Goal: Information Seeking & Learning: Understand process/instructions

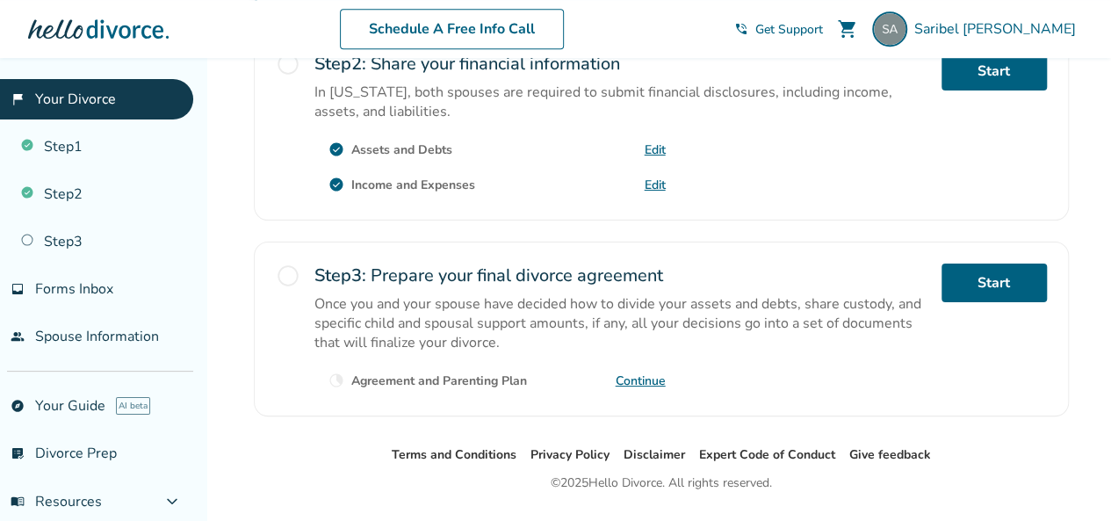
scroll to position [660, 0]
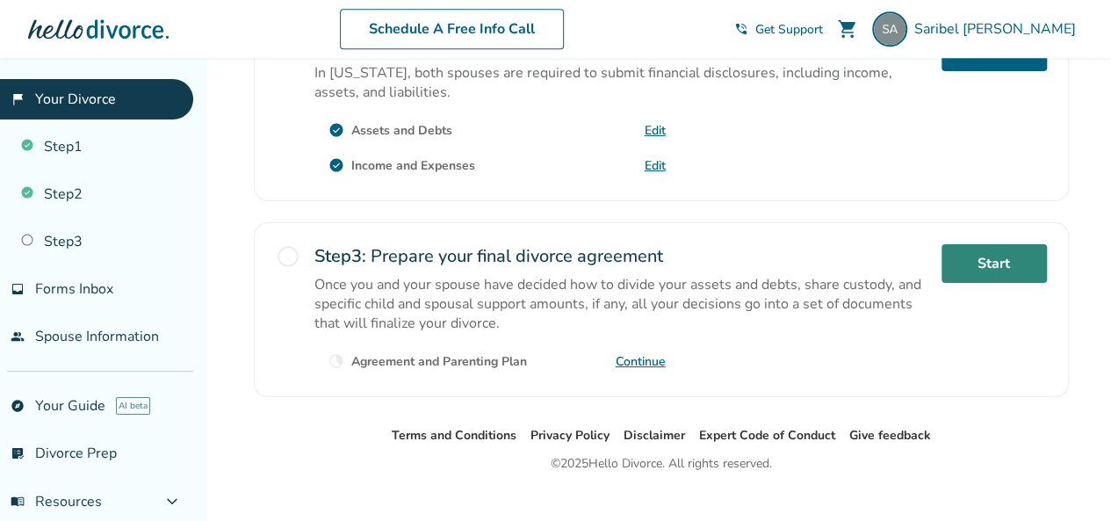
click at [1005, 244] on link "Start" at bounding box center [994, 263] width 105 height 39
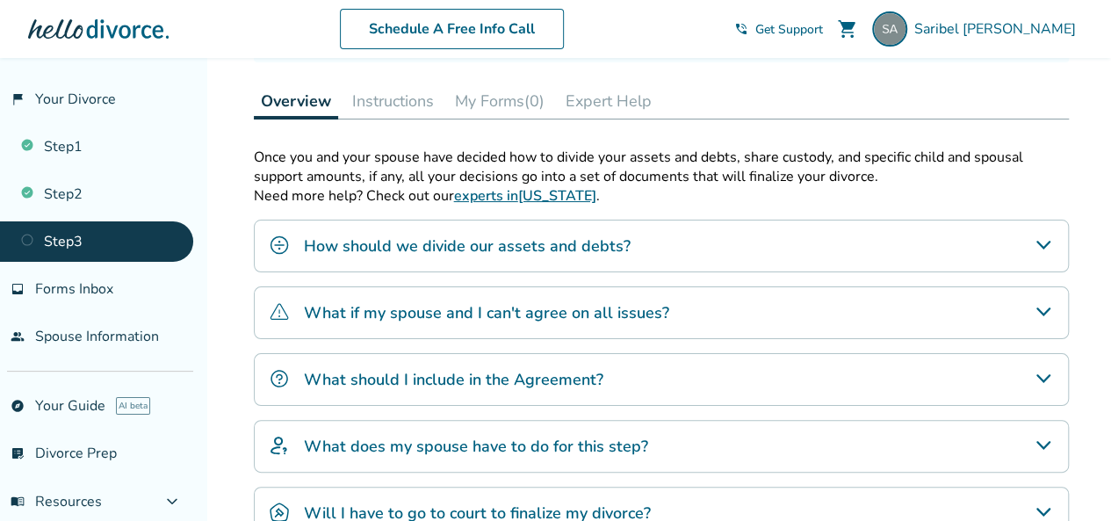
scroll to position [246, 0]
click at [671, 234] on div "How should we divide our assets and debts?" at bounding box center [661, 245] width 815 height 53
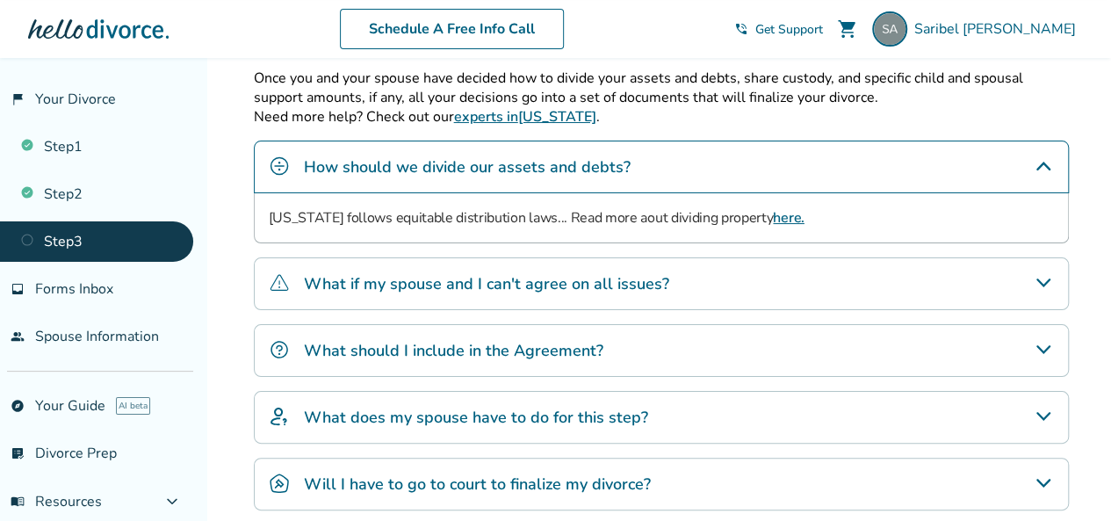
scroll to position [325, 0]
click at [761, 323] on div "What should I include in the Agreement?" at bounding box center [661, 349] width 815 height 53
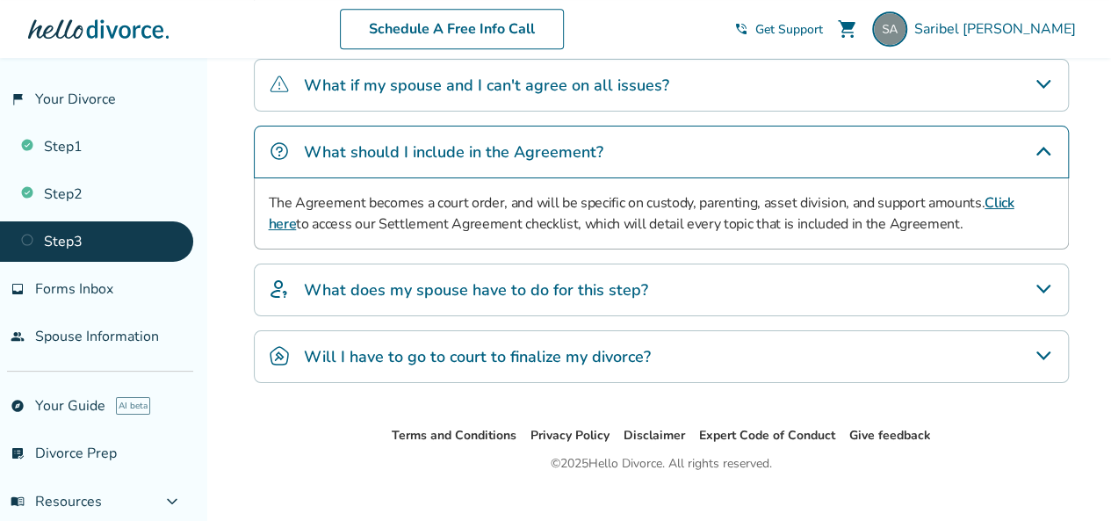
scroll to position [543, 0]
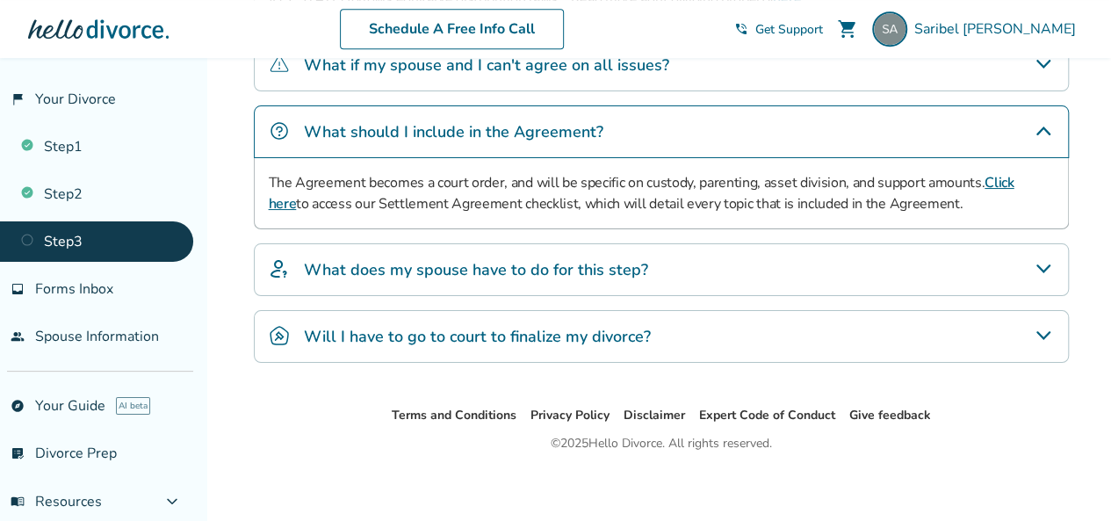
click at [689, 262] on div "What does my spouse have to do for this step?" at bounding box center [661, 269] width 815 height 53
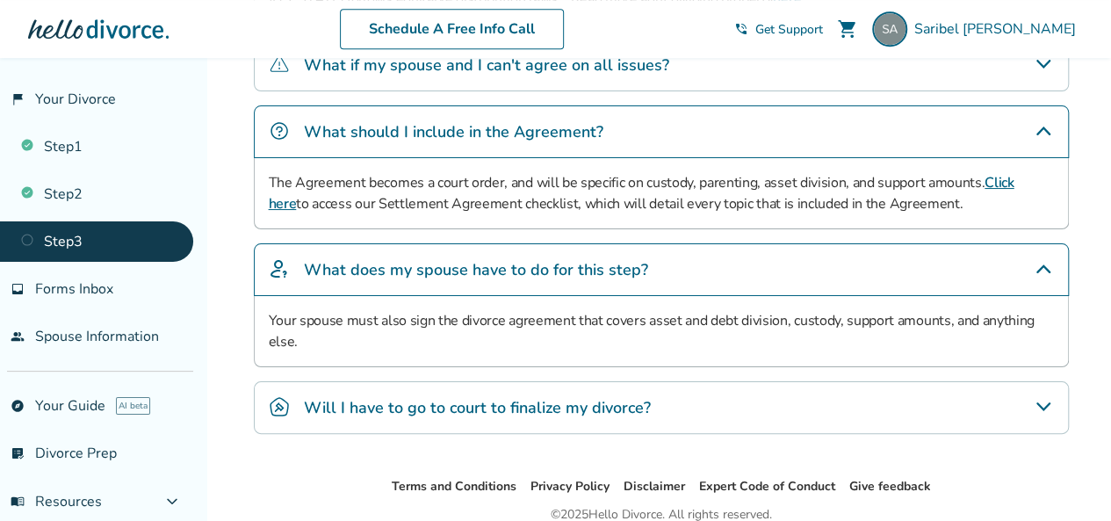
click at [814, 263] on div "What does my spouse have to do for this step?" at bounding box center [661, 269] width 815 height 53
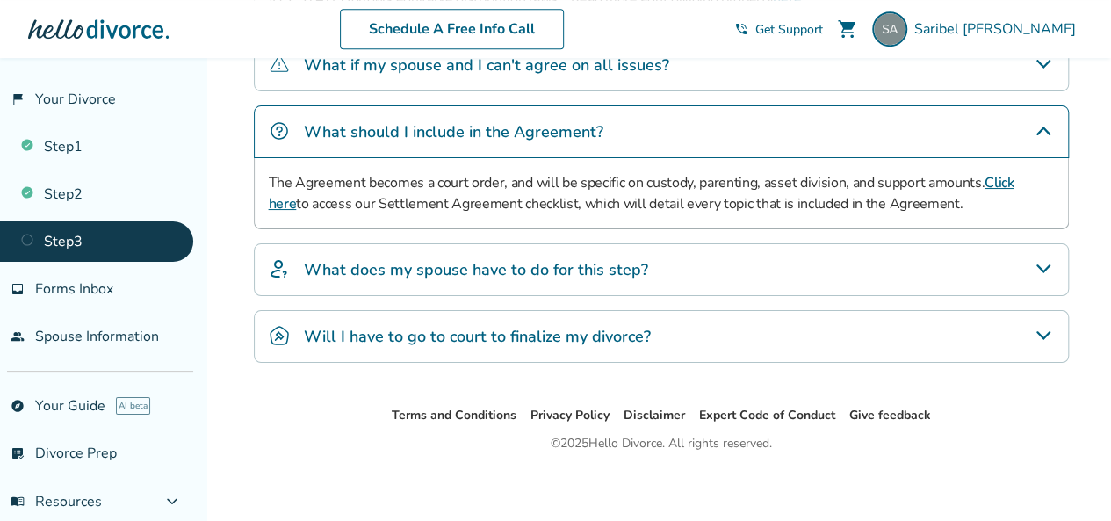
click at [666, 330] on div "Will I have to go to court to finalize my divorce?" at bounding box center [661, 336] width 815 height 53
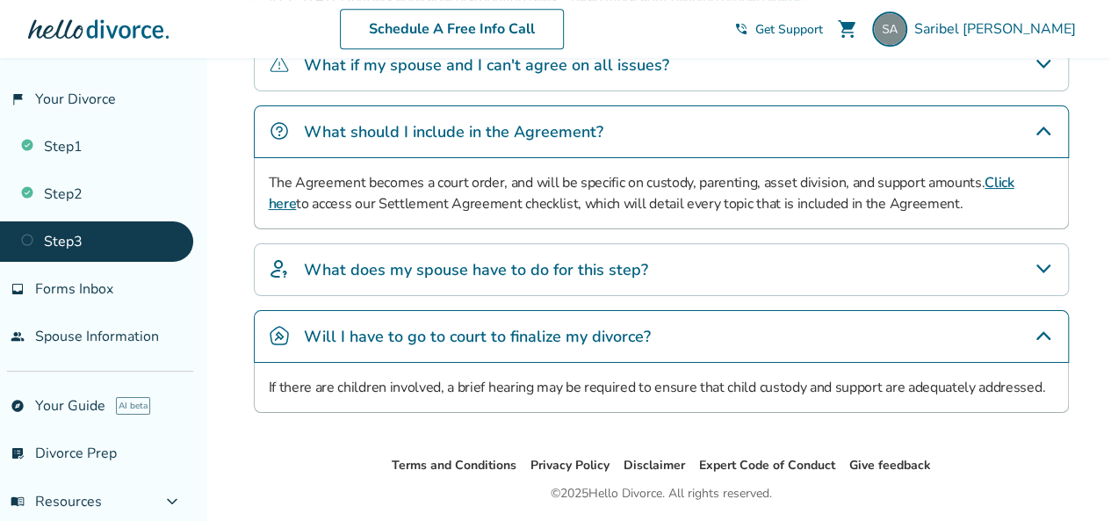
click at [659, 332] on div "Will I have to go to court to finalize my divorce?" at bounding box center [661, 336] width 815 height 53
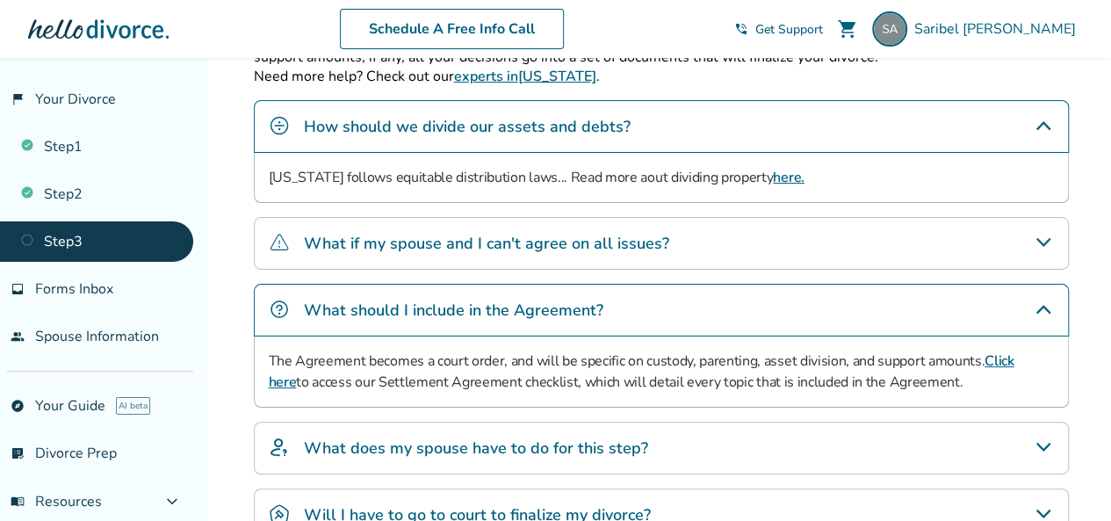
scroll to position [365, 0]
click at [577, 237] on h4 "What if my spouse and I can't agree on all issues?" at bounding box center [486, 242] width 365 height 23
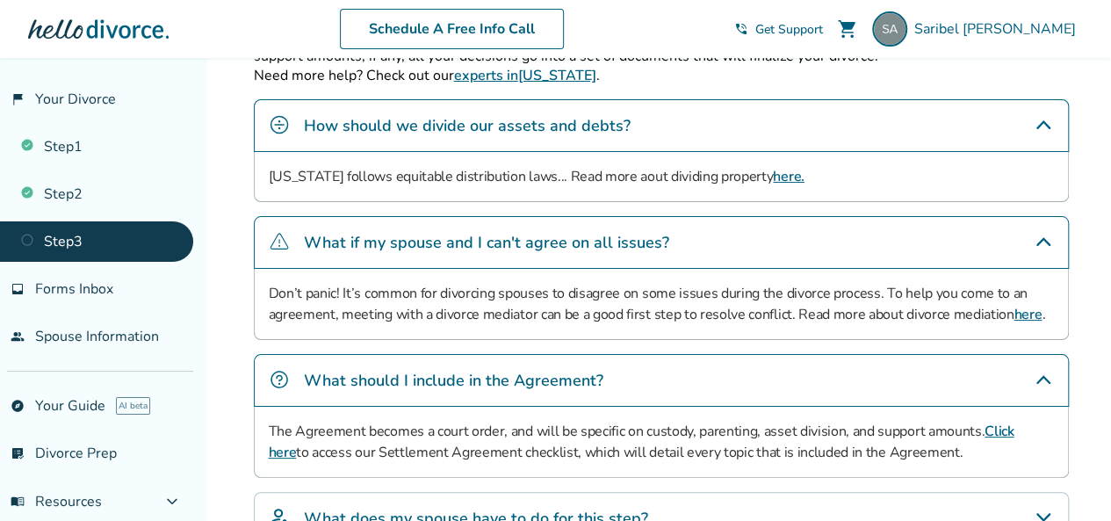
click at [845, 232] on div "What if my spouse and I can't agree on all issues?" at bounding box center [661, 242] width 815 height 53
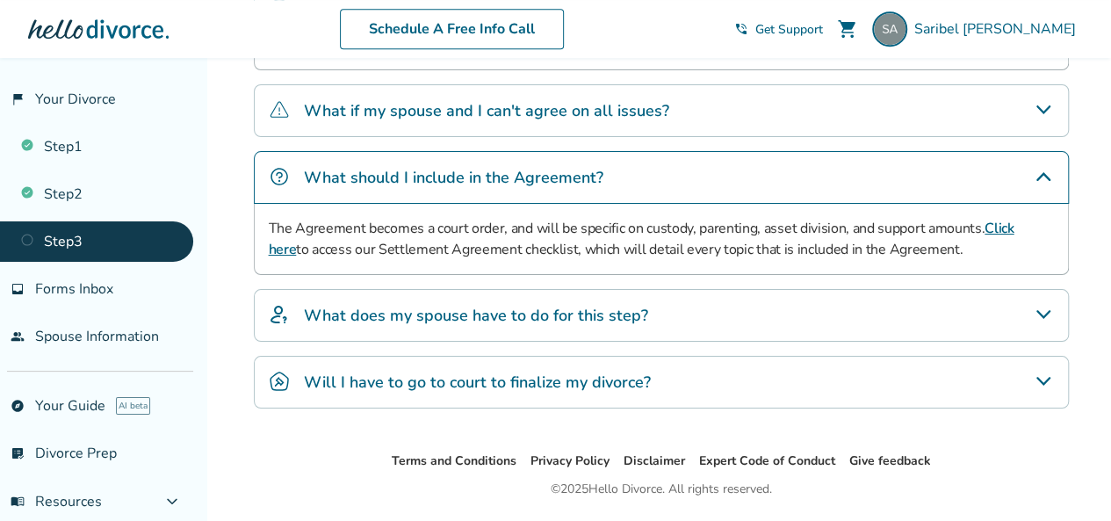
scroll to position [508, 0]
